Goal: Register for event/course

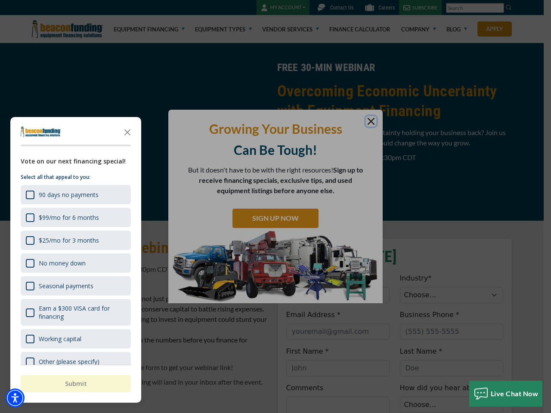
click at [276, 207] on div "button" at bounding box center [275, 206] width 551 height 413
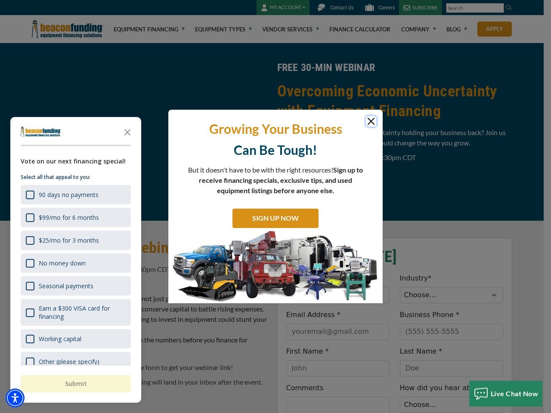
click at [15, 398] on img "Accessibility Menu" at bounding box center [15, 398] width 19 height 19
click at [276, 207] on body "Skip to main content Enable accessibility for low vision Open the accessibility…" at bounding box center [275, 206] width 551 height 413
click at [127, 132] on body "Skip to main content Enable accessibility for low vision Open the accessibility…" at bounding box center [275, 206] width 551 height 413
click at [75, 195] on body "Skip to main content Enable accessibility for low vision Open the accessibility…" at bounding box center [275, 206] width 551 height 413
